Goal: Transaction & Acquisition: Book appointment/travel/reservation

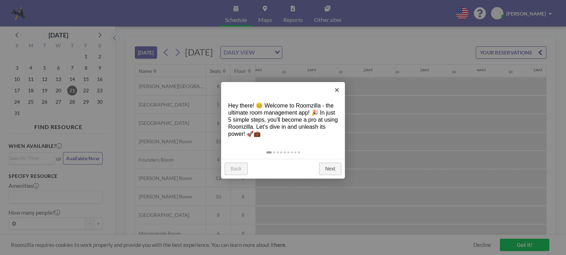
scroll to position [0, 595]
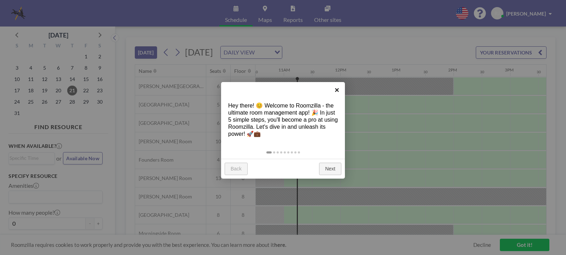
click at [337, 88] on link "×" at bounding box center [337, 90] width 16 height 16
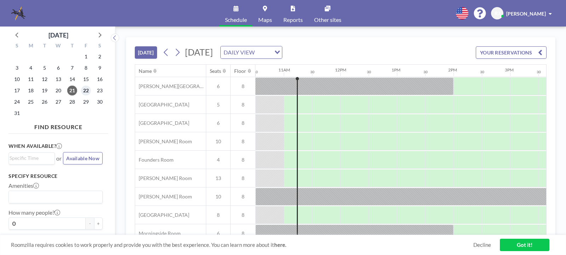
click at [85, 91] on span "22" at bounding box center [86, 91] width 10 height 10
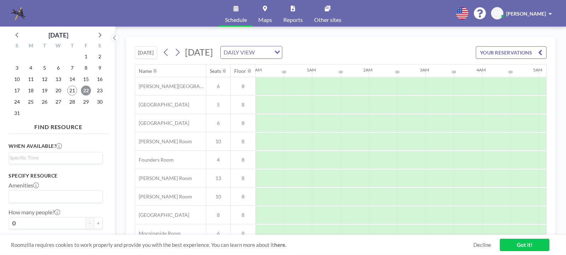
scroll to position [0, 425]
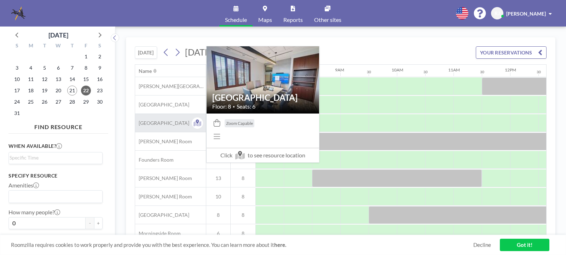
click at [169, 122] on span "[GEOGRAPHIC_DATA]" at bounding box center [162, 123] width 54 height 6
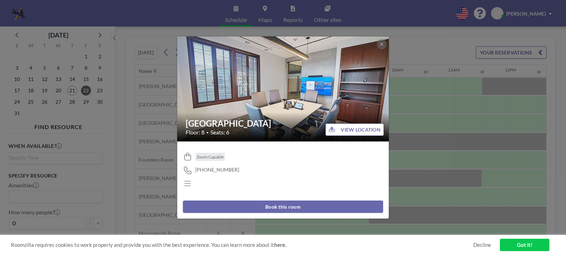
click at [292, 204] on button "Book this room" at bounding box center [283, 207] width 200 height 12
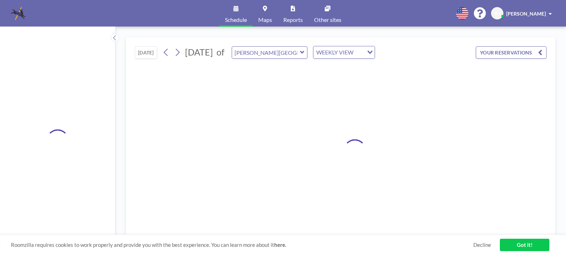
type input "[GEOGRAPHIC_DATA]"
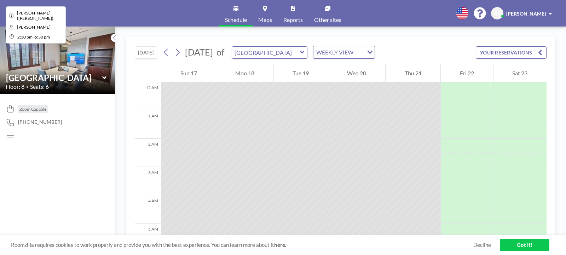
scroll to position [297, 0]
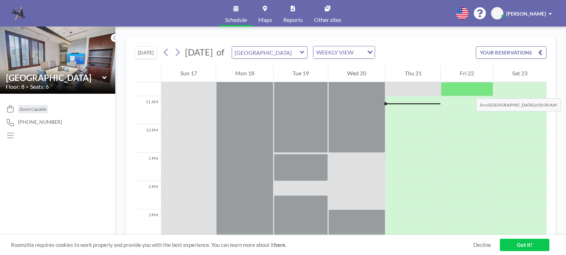
click at [469, 91] on div at bounding box center [467, 89] width 52 height 14
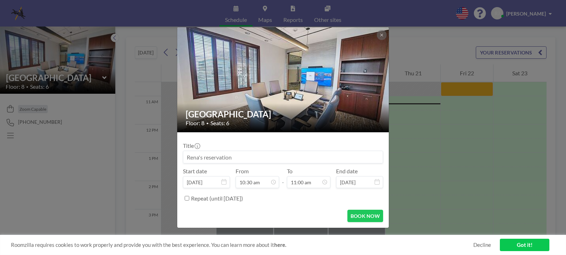
click at [469, 91] on div "Buckhead Room Floor: 8 • Seats: 6 Title Start date [DATE] From 10:30 am - To 11…" at bounding box center [283, 127] width 566 height 255
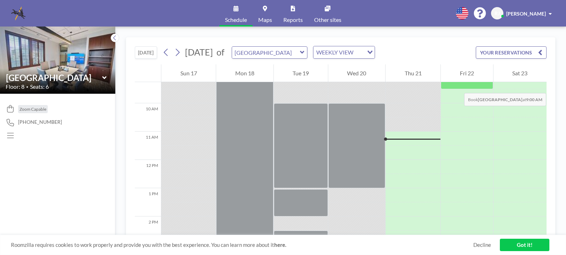
scroll to position [227, 0]
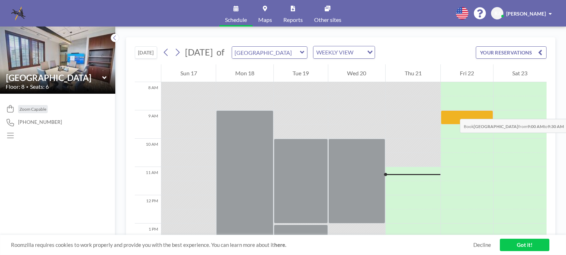
click at [453, 112] on div at bounding box center [467, 117] width 52 height 14
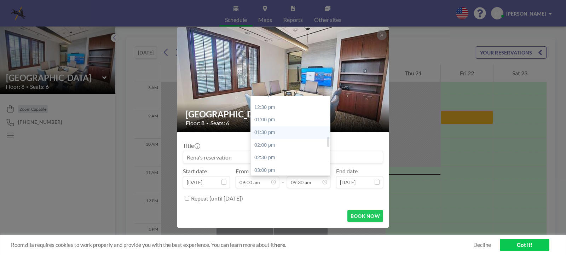
scroll to position [346, 0]
click at [268, 157] on div "04:00 pm" at bounding box center [292, 160] width 83 height 13
type input "04:00 pm"
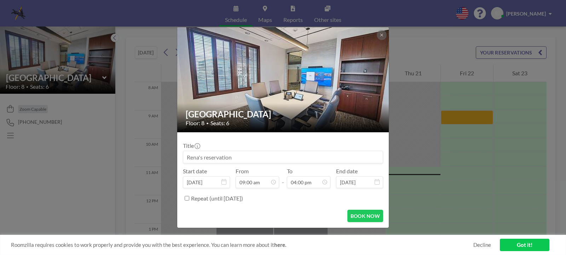
scroll to position [403, 0]
click at [278, 158] on input at bounding box center [283, 157] width 200 height 12
type input "[PERSON_NAME] re [PERSON_NAME] and [PERSON_NAME]"
click at [369, 217] on button "BOOK NOW" at bounding box center [366, 216] width 36 height 12
